Goal: Find specific page/section: Find specific page/section

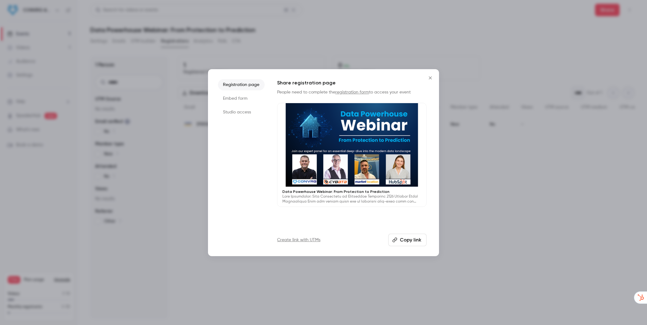
click at [431, 78] on icon "Close" at bounding box center [430, 77] width 7 height 5
